Goal: Task Accomplishment & Management: Manage account settings

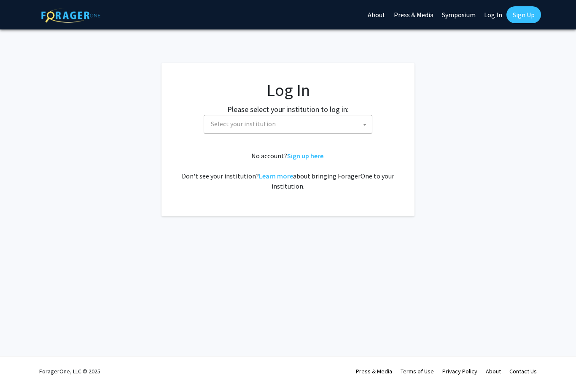
select select
click at [348, 117] on span "Select your institution" at bounding box center [289, 123] width 164 height 17
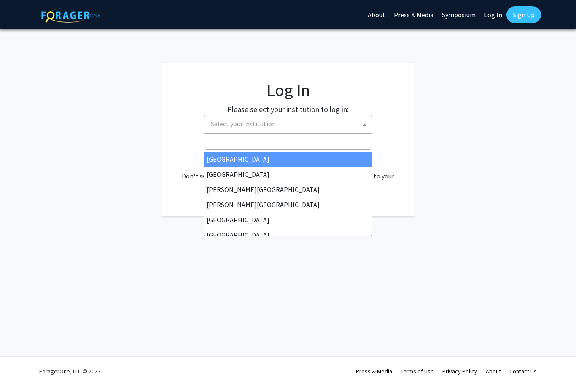
click at [340, 141] on input "Search" at bounding box center [288, 143] width 164 height 14
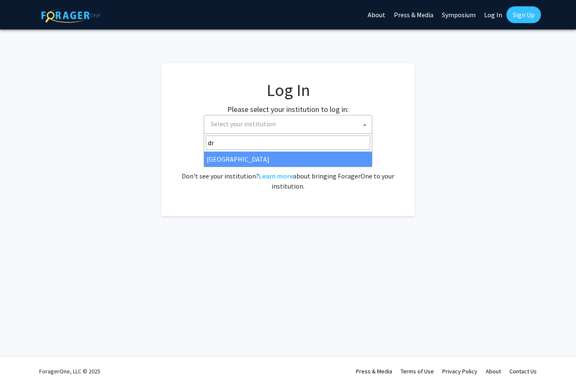
type input "dre"
select select "6"
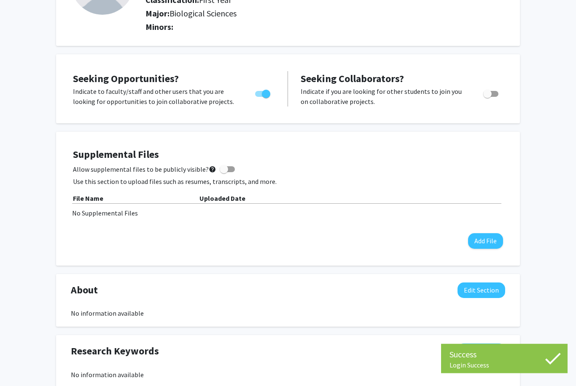
scroll to position [104, 0]
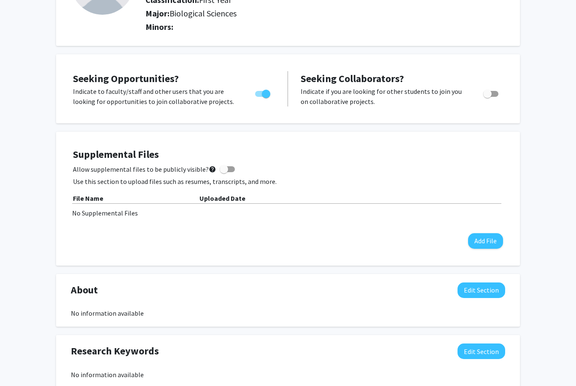
click at [231, 164] on div "Allow supplemental files to be publicly visible? help" at bounding box center [288, 169] width 430 height 10
click at [224, 165] on span at bounding box center [224, 169] width 8 height 8
click at [224, 172] on input "Allow supplemental files to be publicly visible? help" at bounding box center [223, 172] width 0 height 0
checkbox input "true"
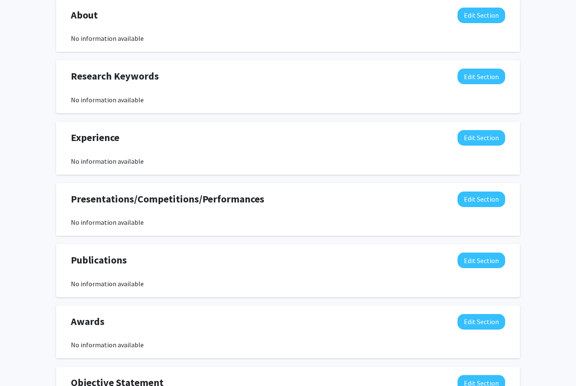
scroll to position [437, 0]
